Goal: Information Seeking & Learning: Learn about a topic

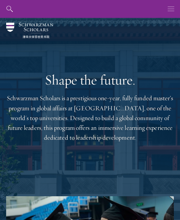
click at [172, 8] on icon "button" at bounding box center [171, 9] width 7 height 18
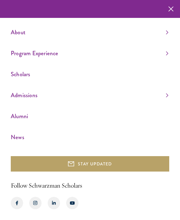
click at [31, 79] on link "Scholars" at bounding box center [90, 74] width 158 height 10
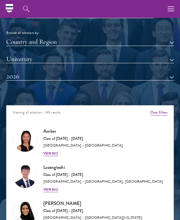
click at [170, 40] on button "Country and Region" at bounding box center [90, 42] width 168 height 8
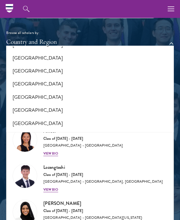
scroll to position [1281, 0]
click at [60, 65] on button "[GEOGRAPHIC_DATA]" at bounding box center [90, 71] width 164 height 13
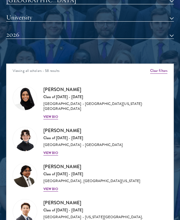
scroll to position [623, 0]
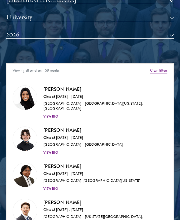
click at [27, 99] on img at bounding box center [25, 98] width 24 height 24
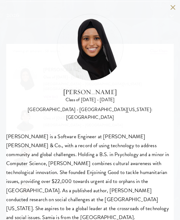
scroll to position [643, 0]
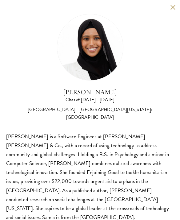
click at [172, 6] on button at bounding box center [173, 7] width 5 height 5
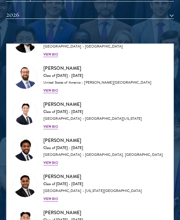
scroll to position [1632, 0]
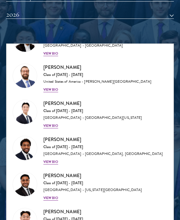
click at [28, 208] on img at bounding box center [25, 220] width 24 height 24
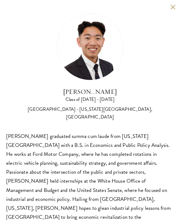
scroll to position [851, 0]
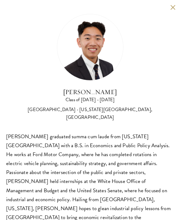
click at [171, 6] on button at bounding box center [173, 7] width 5 height 5
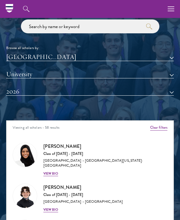
scroll to position [-1, 0]
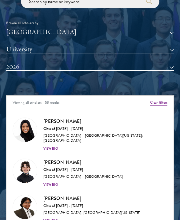
click at [107, 78] on div "United States of America All Countries and Regions Afghanistan Antigua and Barb…" at bounding box center [90, 54] width 168 height 52
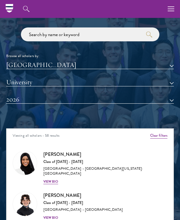
click at [170, 64] on button "[GEOGRAPHIC_DATA]" at bounding box center [90, 65] width 168 height 8
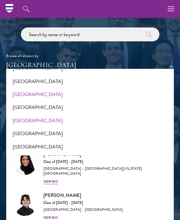
click at [46, 114] on button "[GEOGRAPHIC_DATA]" at bounding box center [90, 120] width 164 height 13
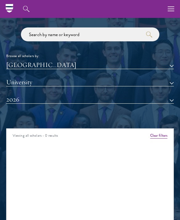
click at [168, 66] on button "[GEOGRAPHIC_DATA]" at bounding box center [90, 65] width 168 height 8
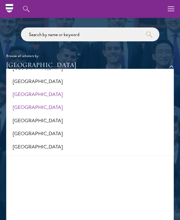
click at [49, 101] on button "[GEOGRAPHIC_DATA]" at bounding box center [90, 107] width 164 height 13
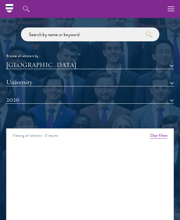
click at [172, 62] on button "[GEOGRAPHIC_DATA]" at bounding box center [90, 65] width 168 height 8
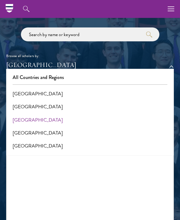
click at [52, 116] on button "[GEOGRAPHIC_DATA]" at bounding box center [90, 120] width 164 height 13
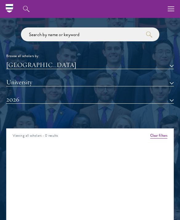
click at [170, 67] on button "[GEOGRAPHIC_DATA]" at bounding box center [90, 65] width 168 height 8
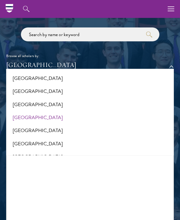
click at [71, 113] on button "[GEOGRAPHIC_DATA]" at bounding box center [90, 117] width 164 height 13
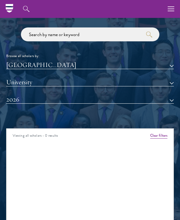
click at [171, 64] on button "[GEOGRAPHIC_DATA]" at bounding box center [90, 65] width 168 height 8
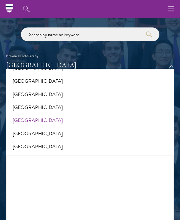
click at [72, 116] on button "[GEOGRAPHIC_DATA]" at bounding box center [90, 120] width 164 height 13
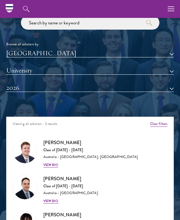
click at [172, 52] on button "[GEOGRAPHIC_DATA]" at bounding box center [90, 53] width 168 height 8
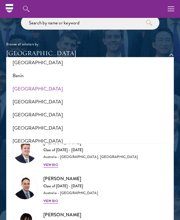
click at [84, 88] on button "[GEOGRAPHIC_DATA]" at bounding box center [90, 88] width 164 height 13
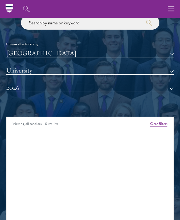
click at [171, 53] on button "[GEOGRAPHIC_DATA]" at bounding box center [90, 53] width 168 height 8
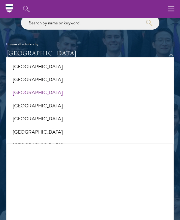
click at [95, 89] on button "[GEOGRAPHIC_DATA]" at bounding box center [90, 92] width 164 height 13
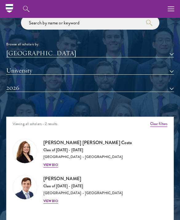
click at [170, 51] on button "[GEOGRAPHIC_DATA]" at bounding box center [90, 53] width 168 height 8
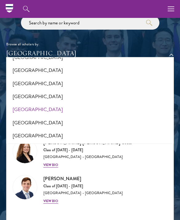
click at [90, 104] on button "[GEOGRAPHIC_DATA]" at bounding box center [90, 109] width 164 height 13
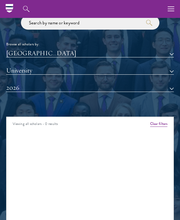
click at [171, 56] on button "[GEOGRAPHIC_DATA]" at bounding box center [90, 53] width 168 height 8
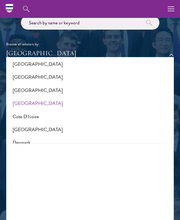
click at [94, 100] on button "[GEOGRAPHIC_DATA]" at bounding box center [90, 103] width 164 height 13
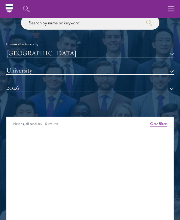
click at [173, 53] on button "[GEOGRAPHIC_DATA]" at bounding box center [90, 53] width 168 height 8
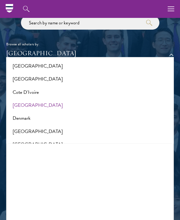
click at [101, 102] on button "[GEOGRAPHIC_DATA]" at bounding box center [90, 105] width 164 height 13
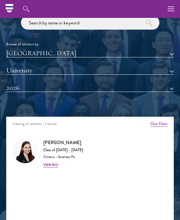
click at [173, 51] on button "[GEOGRAPHIC_DATA]" at bounding box center [90, 53] width 168 height 8
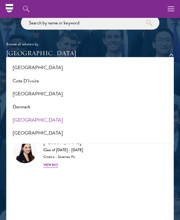
click at [80, 114] on button "[GEOGRAPHIC_DATA]" at bounding box center [90, 120] width 164 height 13
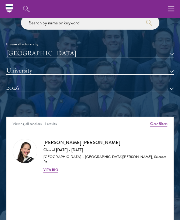
click at [171, 50] on button "[GEOGRAPHIC_DATA]" at bounding box center [90, 53] width 168 height 8
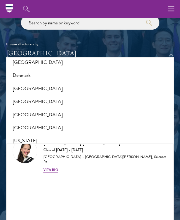
scroll to position [295, 0]
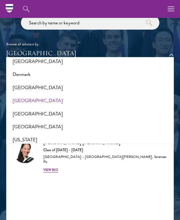
click at [101, 95] on button "[GEOGRAPHIC_DATA]" at bounding box center [90, 100] width 164 height 13
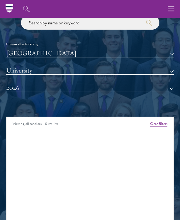
click at [170, 52] on button "[GEOGRAPHIC_DATA]" at bounding box center [90, 53] width 168 height 8
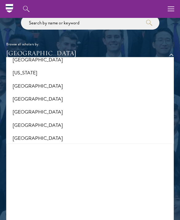
scroll to position [363, 0]
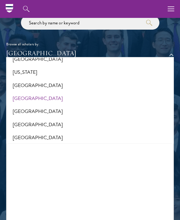
click at [86, 97] on button "[GEOGRAPHIC_DATA]" at bounding box center [90, 98] width 164 height 13
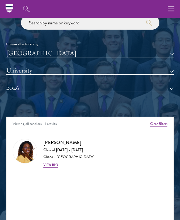
click at [170, 56] on button "[GEOGRAPHIC_DATA]" at bounding box center [90, 53] width 168 height 8
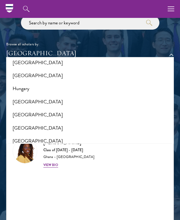
scroll to position [451, 0]
click at [162, 39] on div "Browse all scholars by: Ghana All Countries and Regions Afghanistan Antigua and…" at bounding box center [90, 58] width 168 height 85
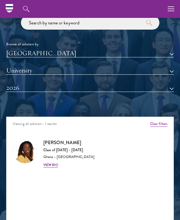
click at [170, 52] on button "[GEOGRAPHIC_DATA]" at bounding box center [90, 53] width 168 height 8
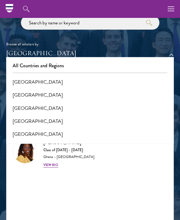
scroll to position [0, 0]
click at [102, 65] on button "All Countries and Regions" at bounding box center [90, 65] width 164 height 13
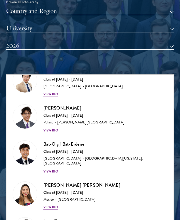
scroll to position [672, 0]
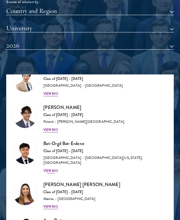
click at [28, 140] on img at bounding box center [25, 152] width 24 height 24
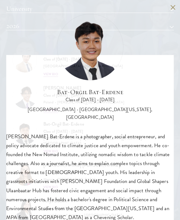
scroll to position [632, 0]
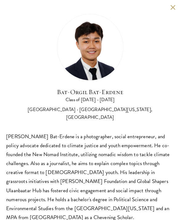
click at [172, 8] on button at bounding box center [173, 7] width 5 height 5
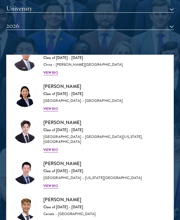
scroll to position [2566, 0]
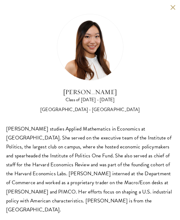
scroll to position [637, 0]
click at [175, 5] on button at bounding box center [173, 7] width 5 height 5
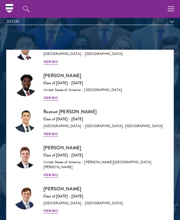
scroll to position [4577, 0]
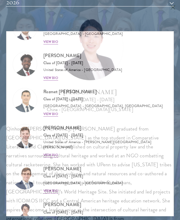
scroll to position [657, 0]
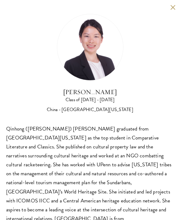
click at [172, 10] on button at bounding box center [173, 7] width 5 height 5
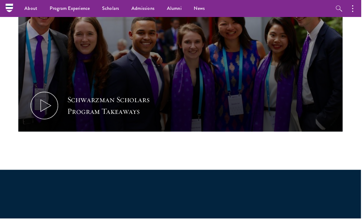
scroll to position [326, 0]
